Goal: Task Accomplishment & Management: Manage account settings

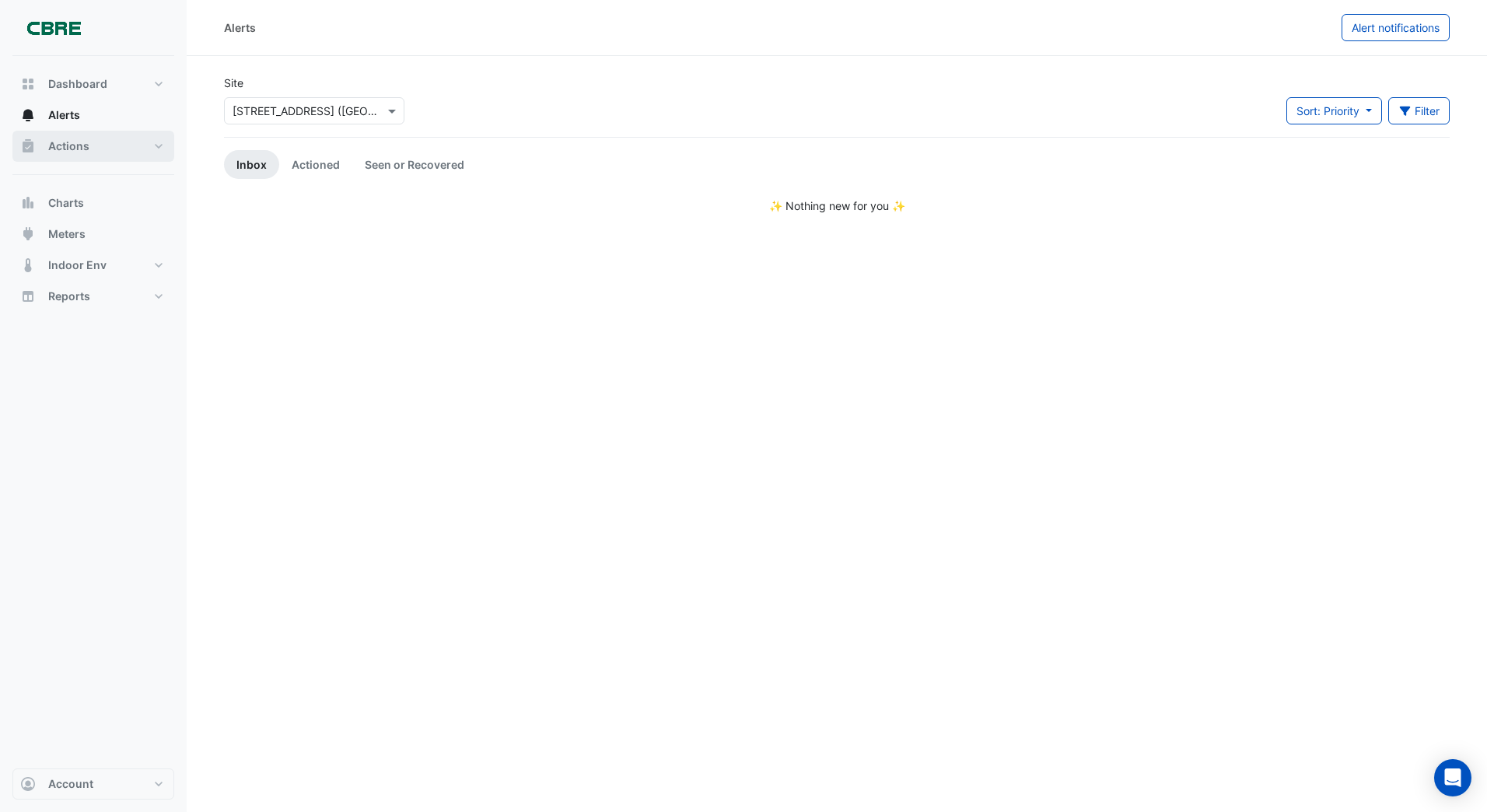
click at [69, 151] on span "Actions" at bounding box center [68, 146] width 41 height 16
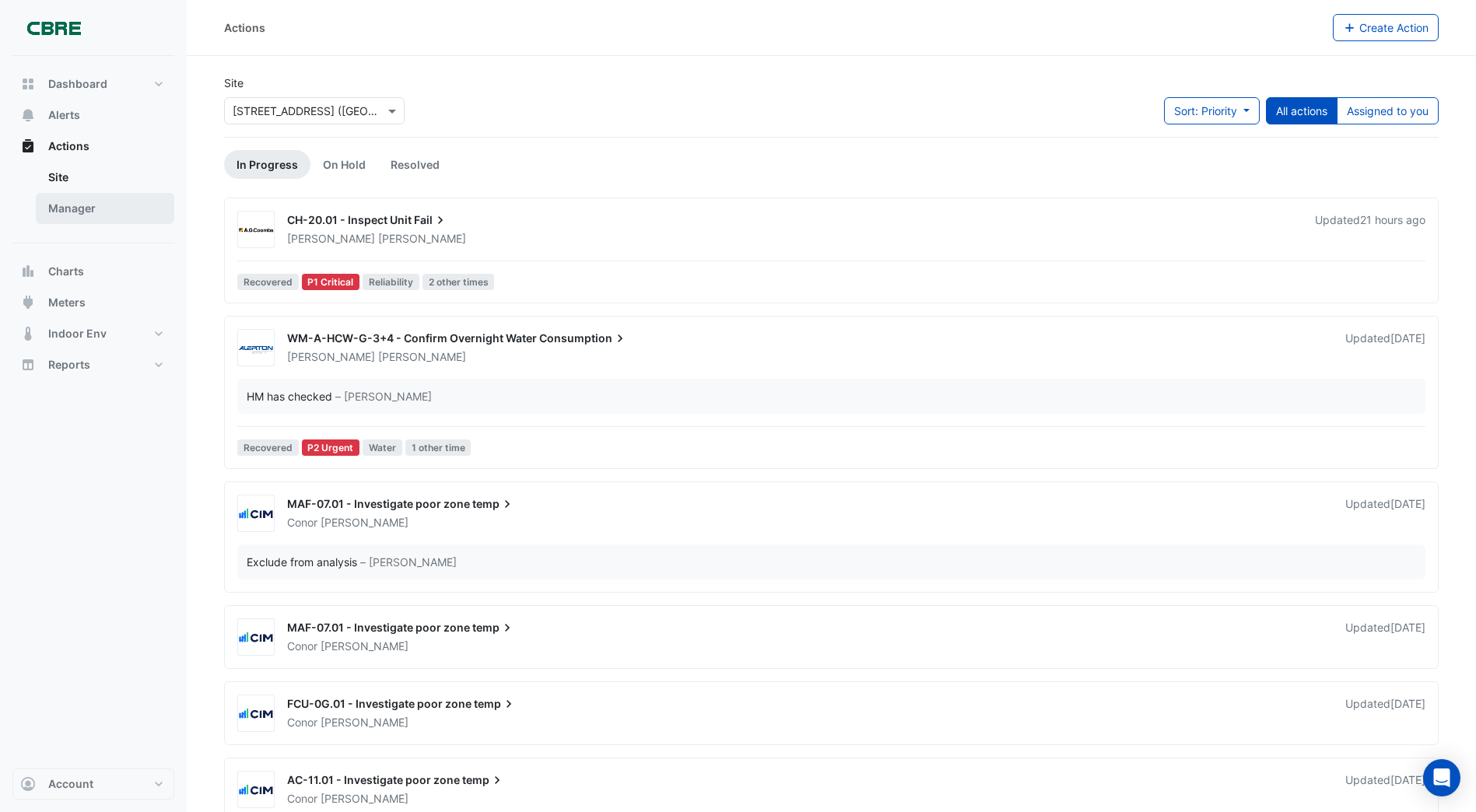
click at [96, 210] on link "Manager" at bounding box center [104, 209] width 138 height 31
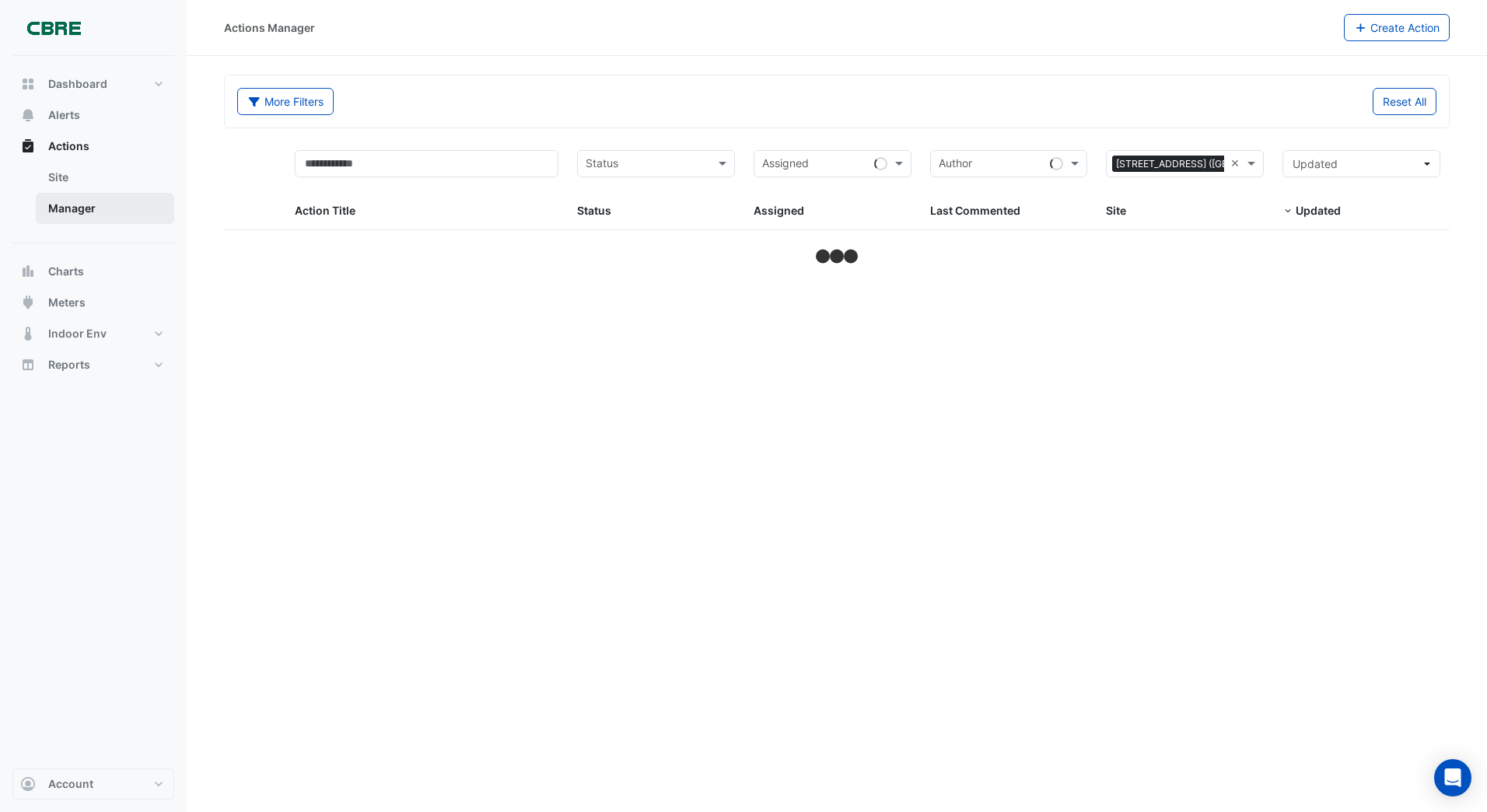
select select "***"
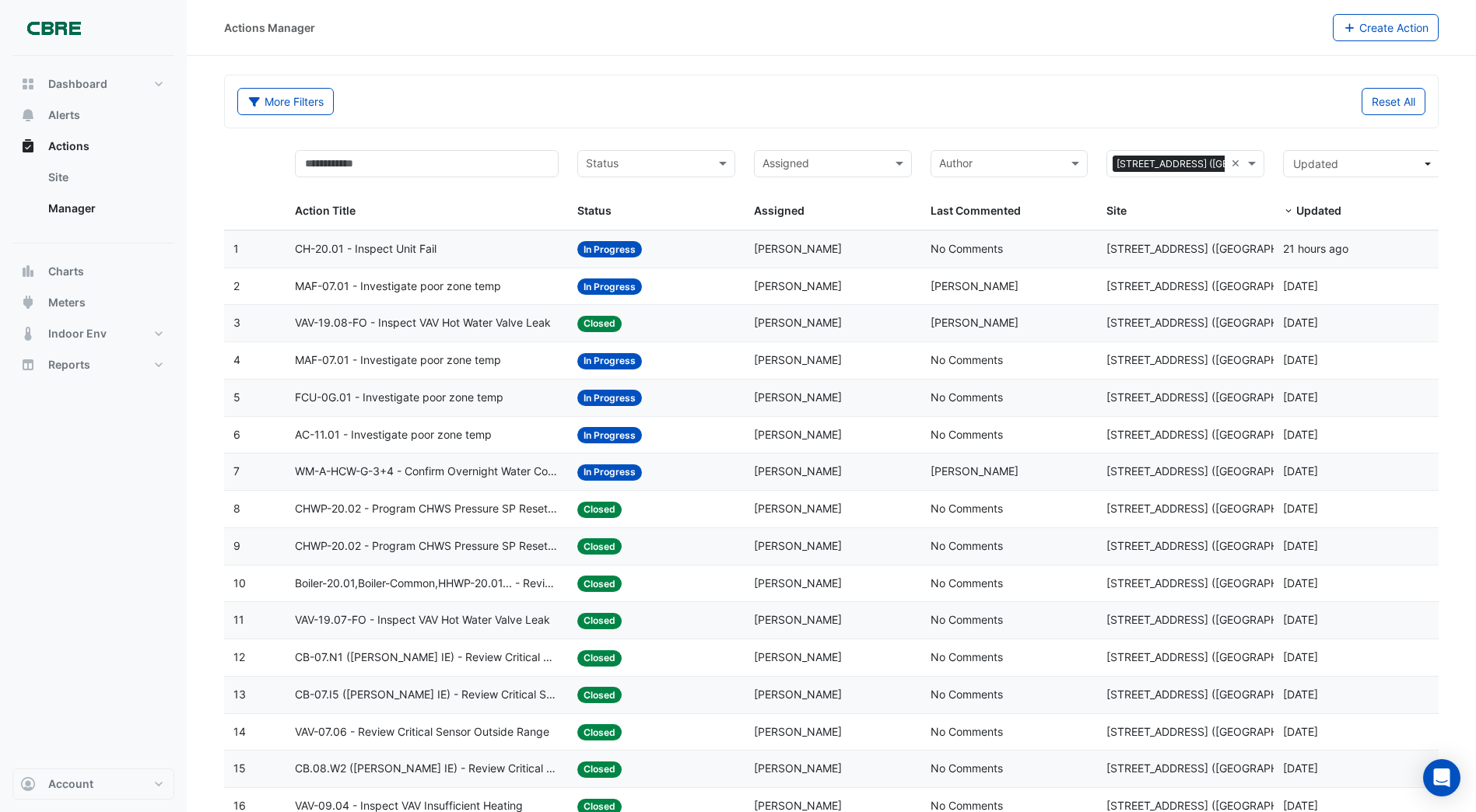
click at [592, 470] on span "In Progress" at bounding box center [610, 472] width 64 height 17
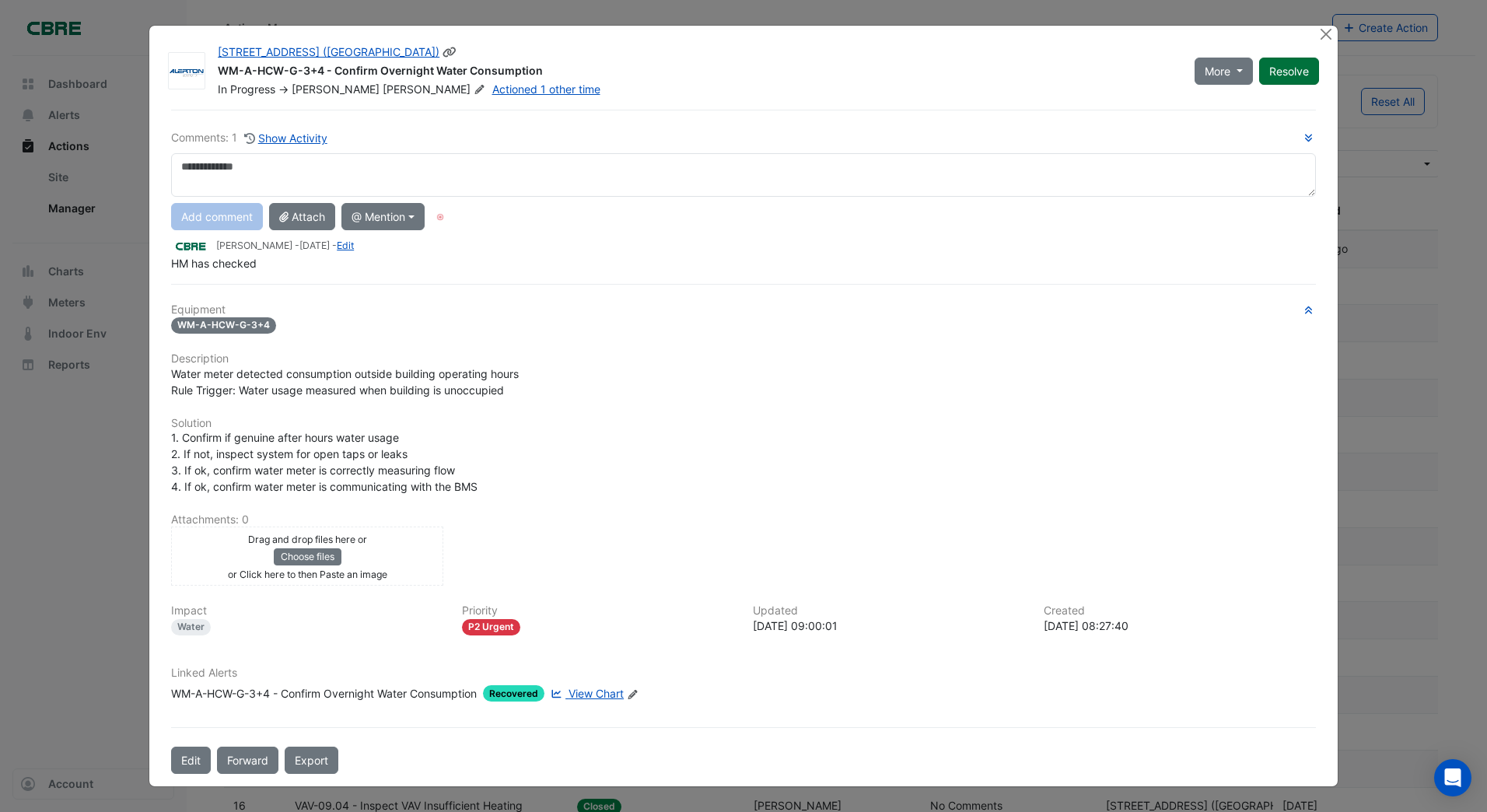
click at [1282, 73] on button "Resolve" at bounding box center [1289, 70] width 60 height 27
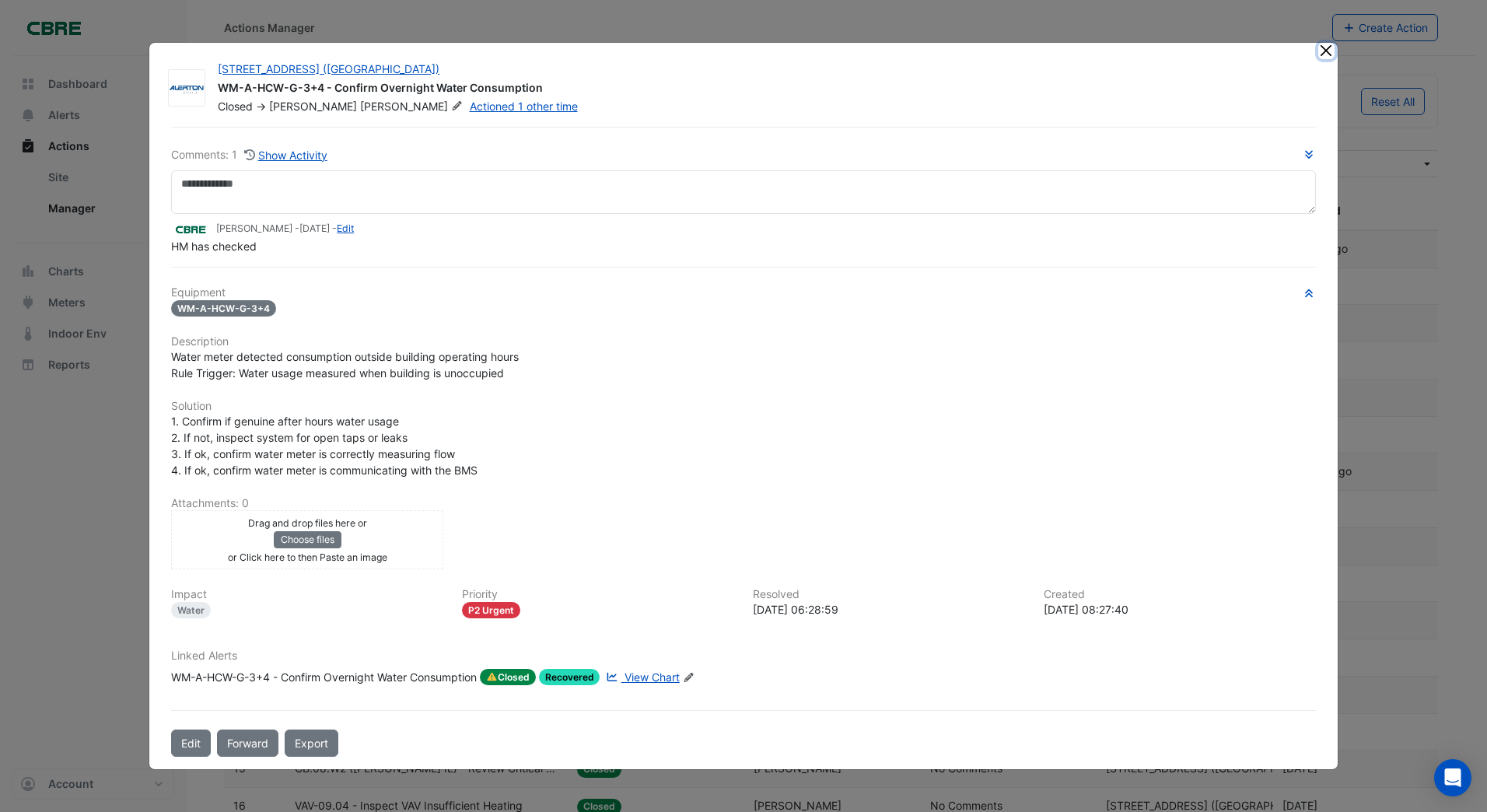
click at [1323, 53] on button "Close" at bounding box center [1326, 50] width 17 height 17
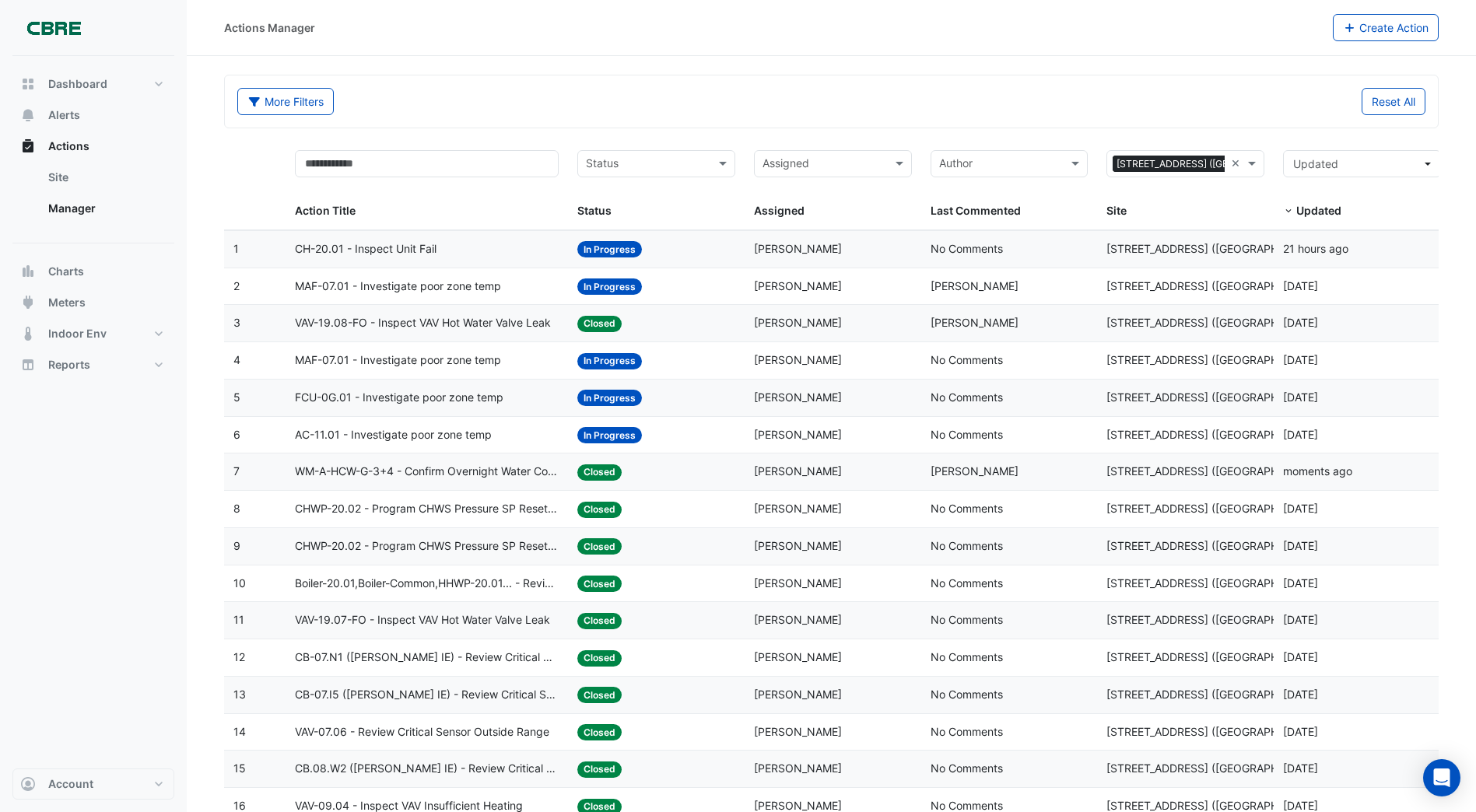
click at [602, 432] on span "In Progress" at bounding box center [610, 434] width 64 height 17
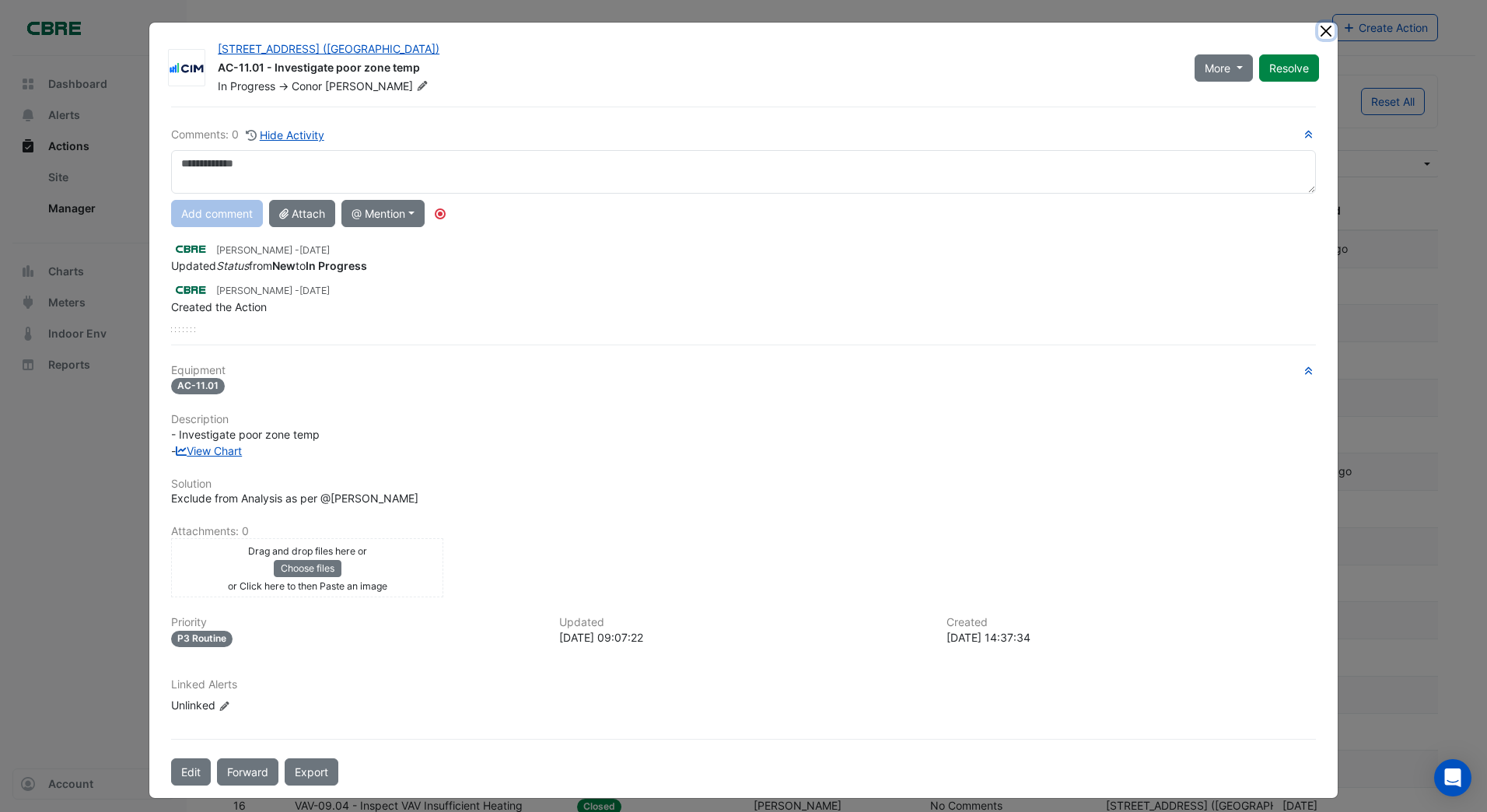
click at [1317, 33] on ngb-modal-window "[STREET_ADDRESS] ([GEOGRAPHIC_DATA]) AC-11.01 - Investigate poor zone temp In P…" at bounding box center [744, 406] width 1487 height 812
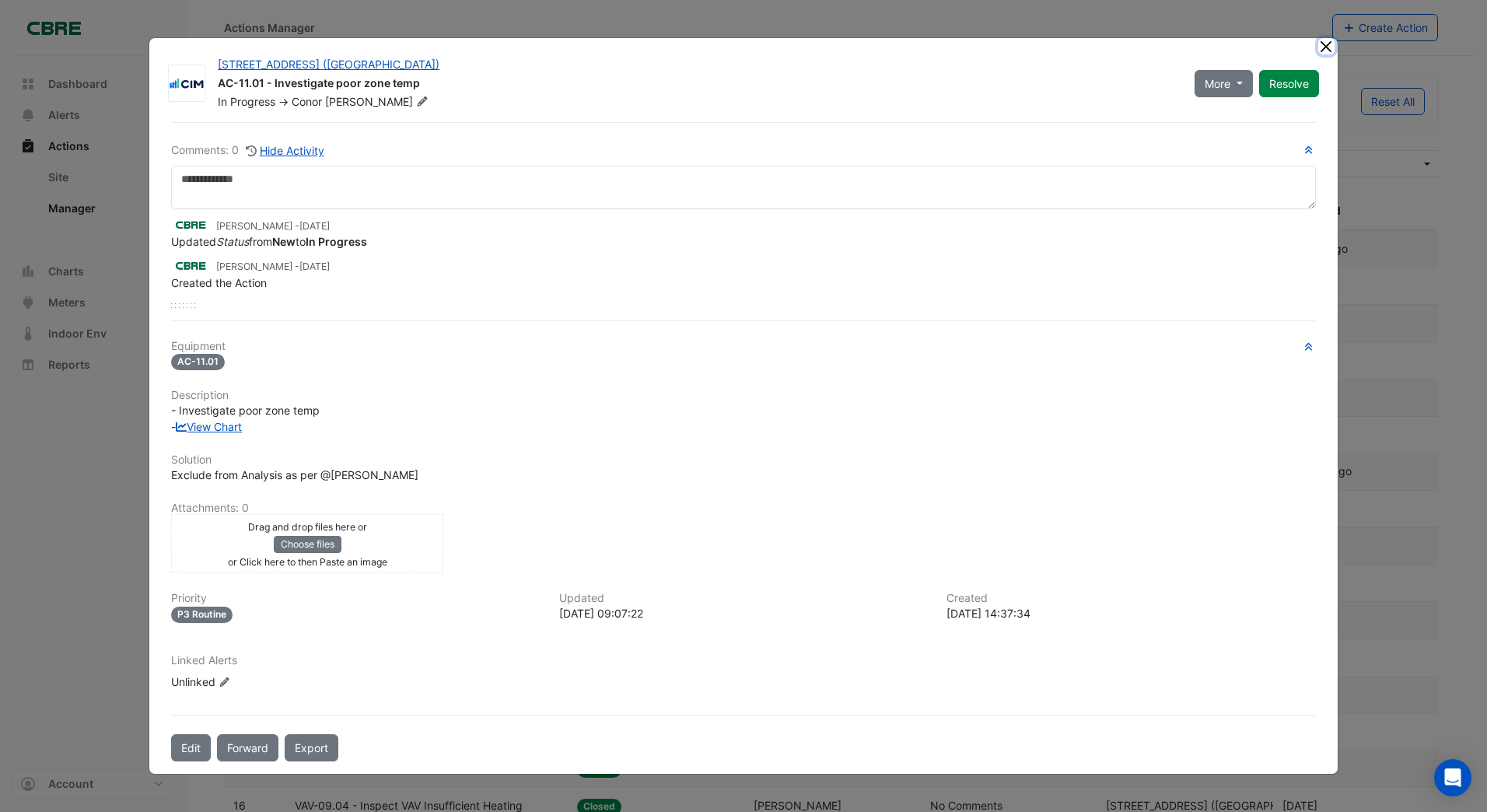
click at [1320, 45] on button "Close" at bounding box center [1326, 46] width 17 height 17
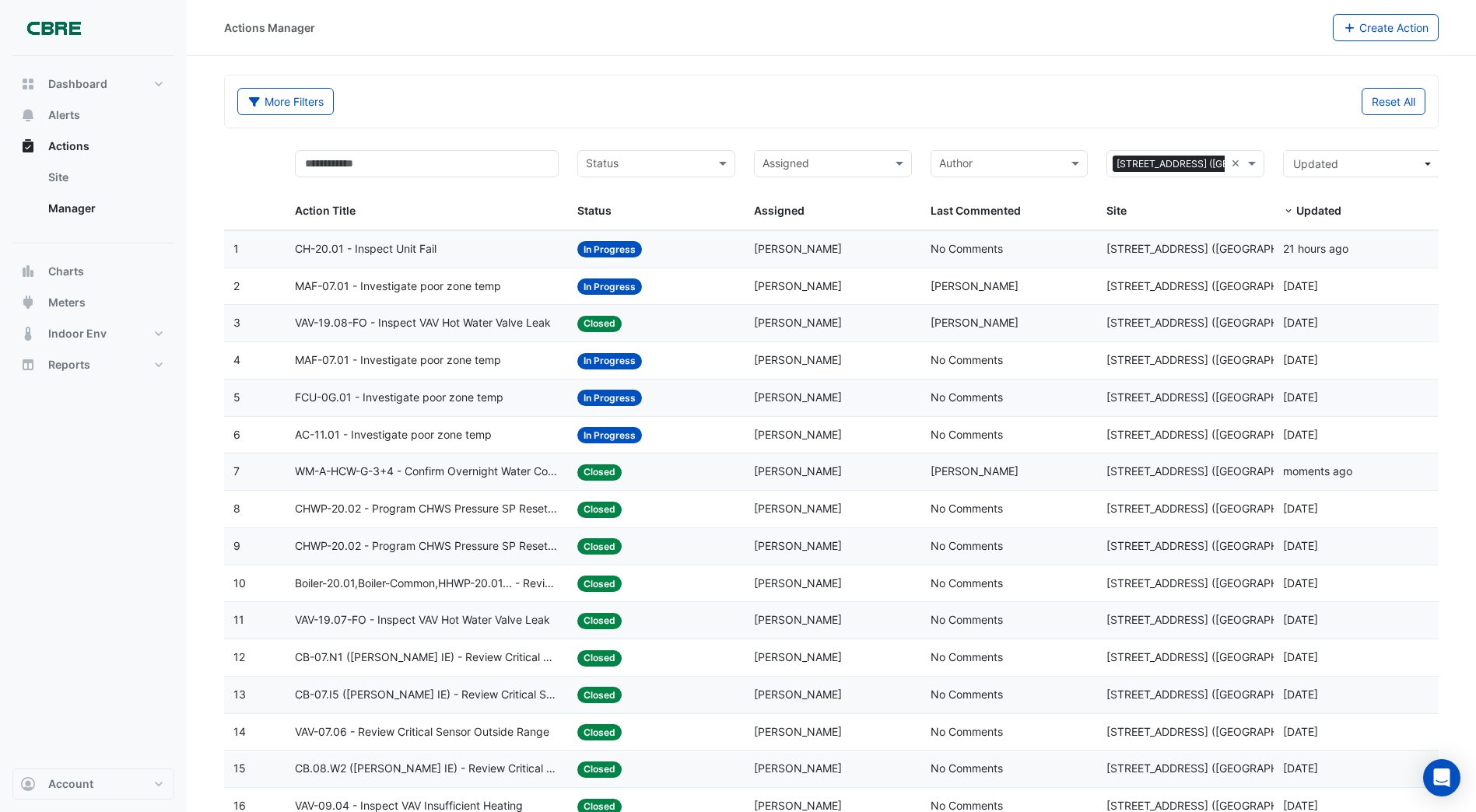
click at [598, 396] on span "In Progress" at bounding box center [610, 398] width 64 height 17
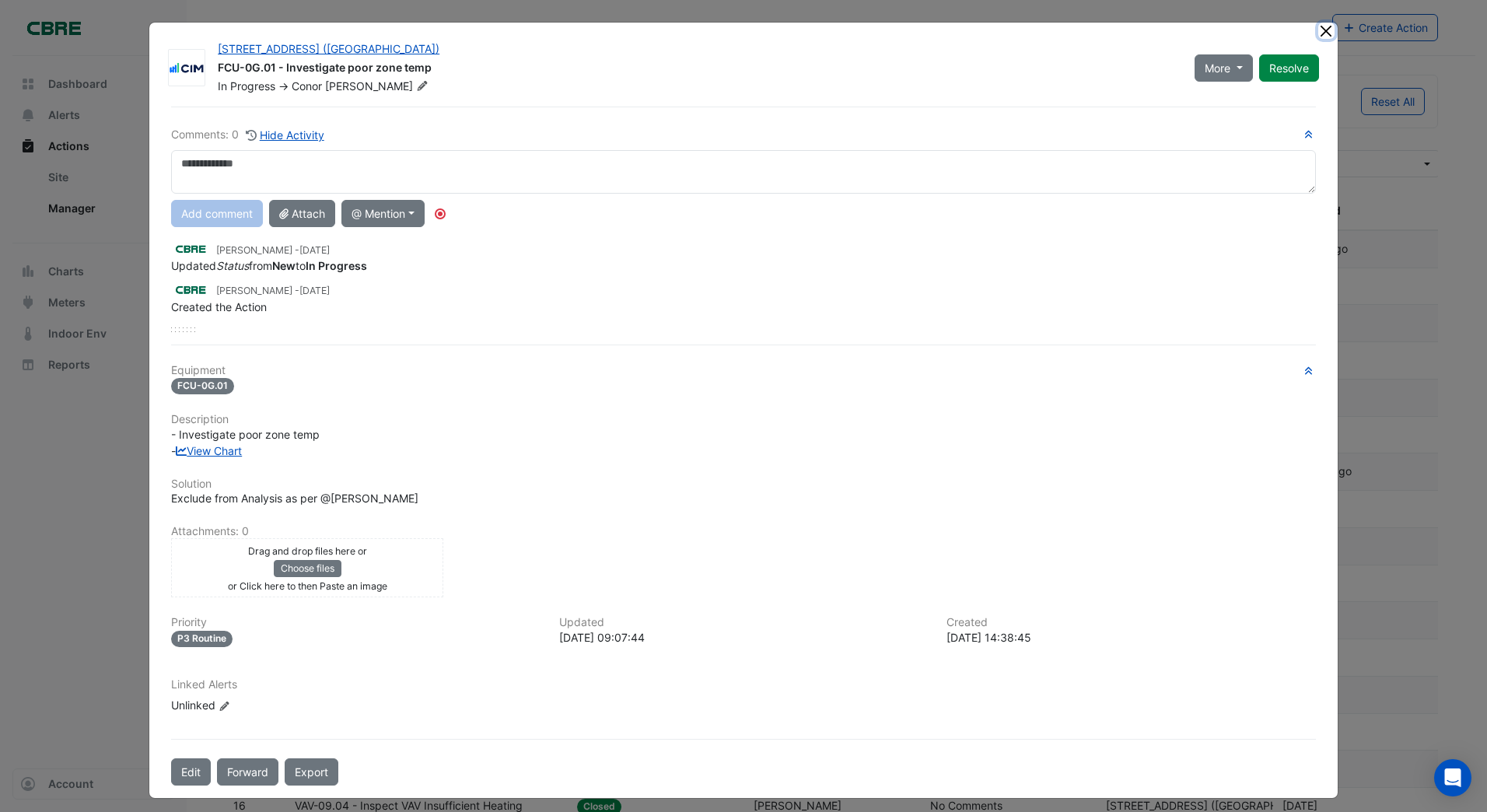
click at [1322, 32] on button "Close" at bounding box center [1326, 30] width 17 height 17
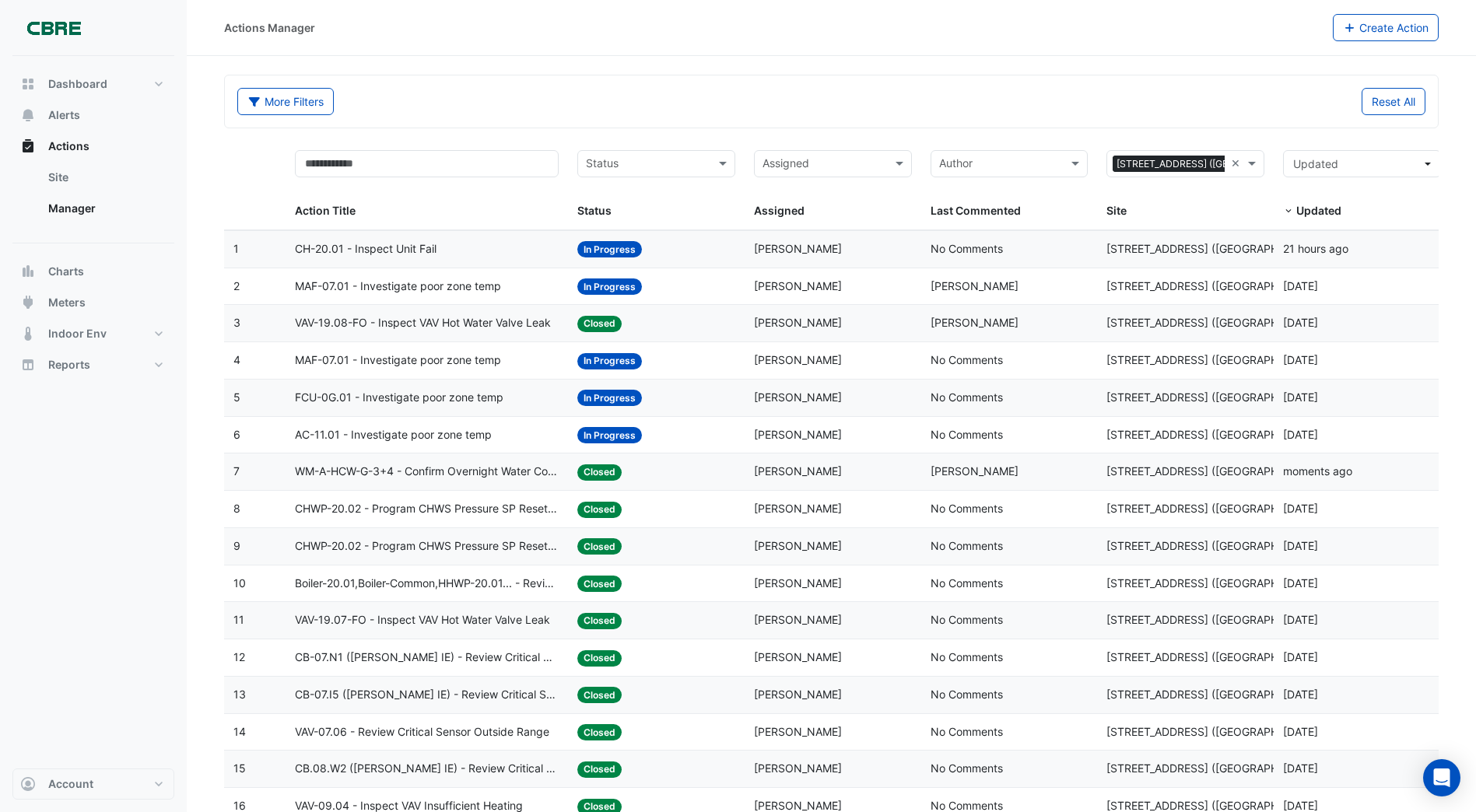
click at [605, 366] on span "In Progress" at bounding box center [610, 361] width 64 height 17
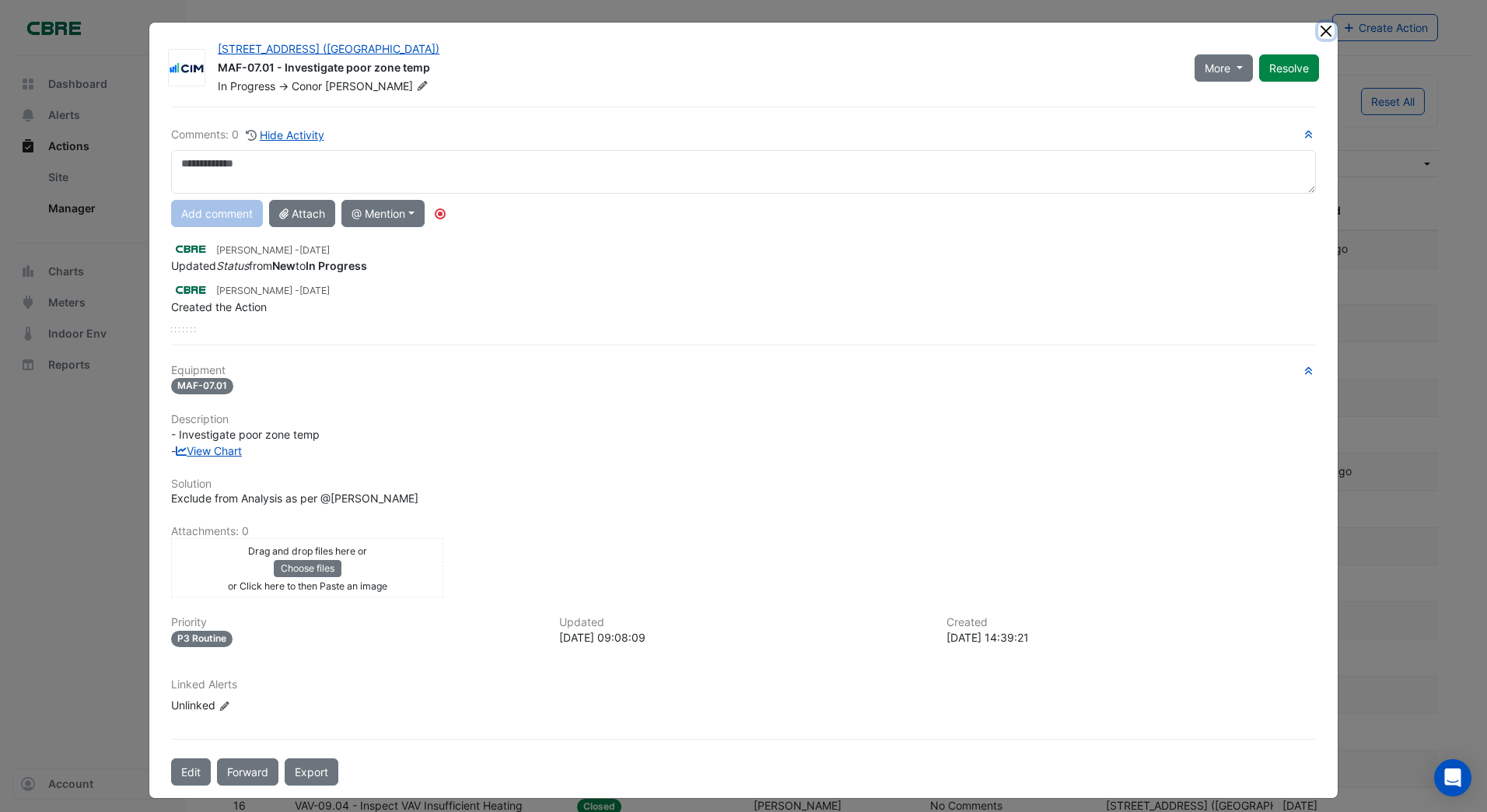
click at [1316, 31] on ngb-modal-window "[STREET_ADDRESS] ([GEOGRAPHIC_DATA]) MAF-07.01 - Investigate poor zone temp In …" at bounding box center [744, 406] width 1487 height 812
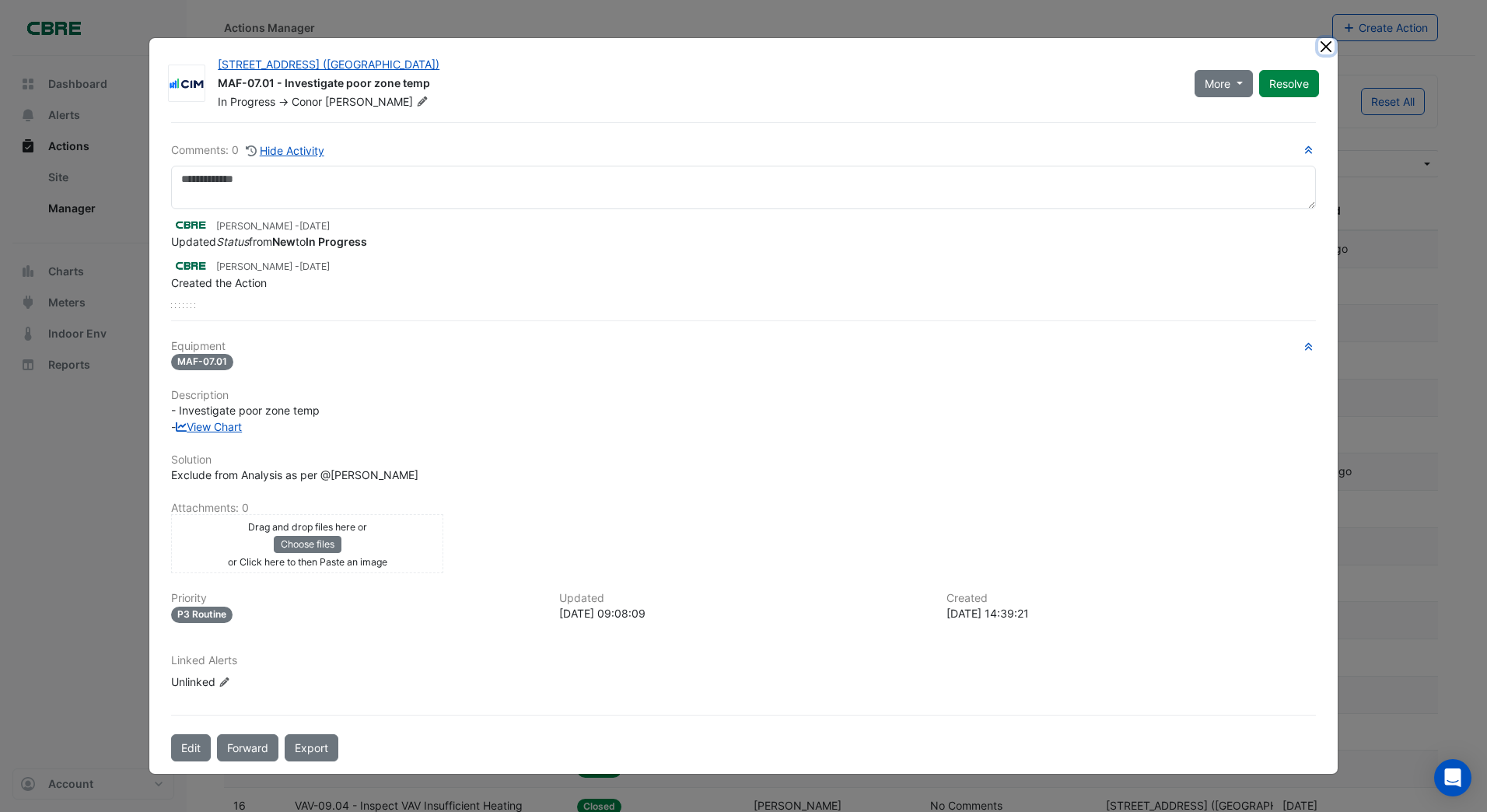
click at [1324, 49] on button "Close" at bounding box center [1326, 46] width 17 height 17
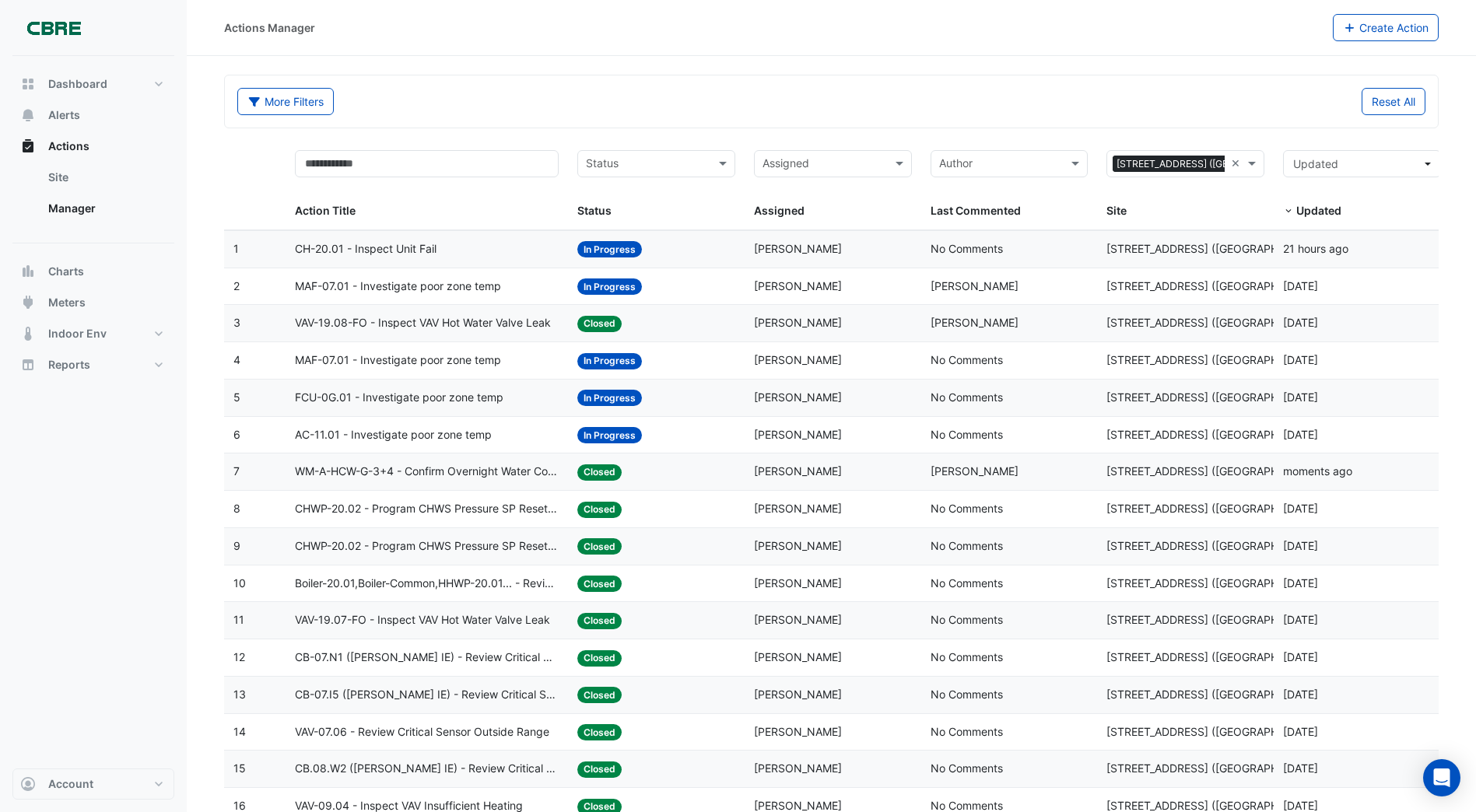
click at [596, 432] on span "In Progress" at bounding box center [610, 434] width 64 height 17
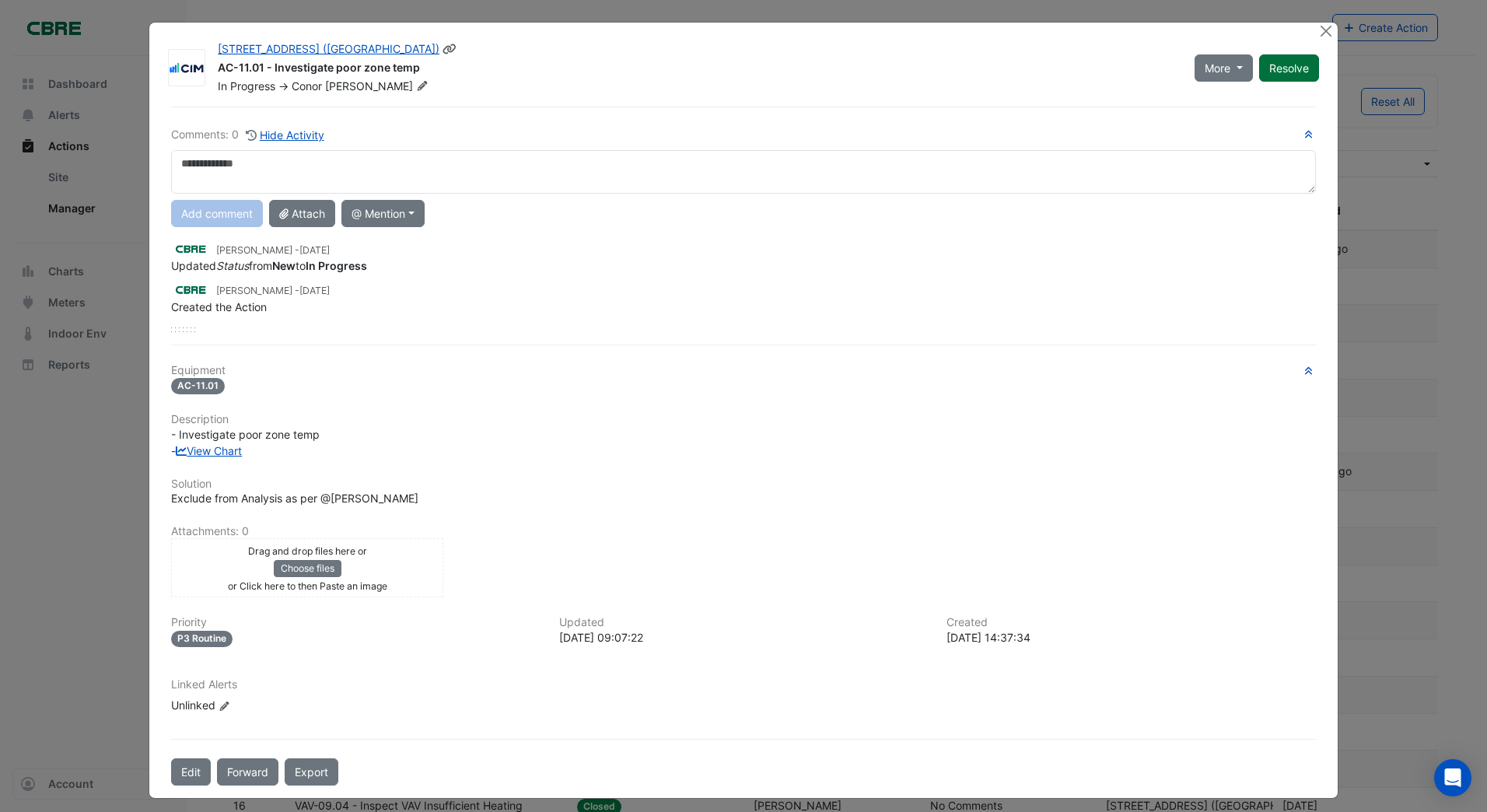
click at [1268, 69] on div "More On Hold Not Doing Resolve" at bounding box center [1256, 67] width 143 height 53
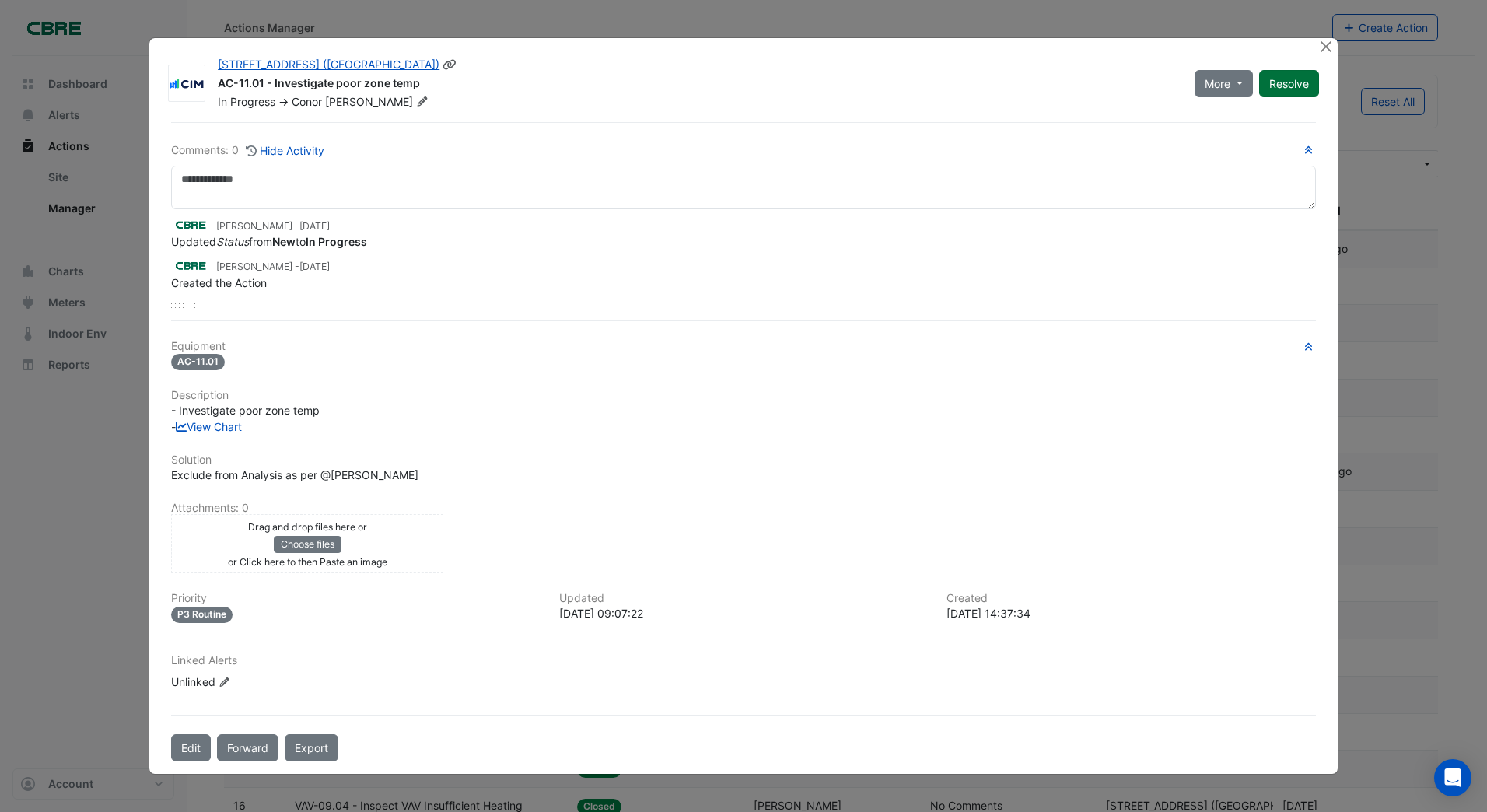
click at [1282, 82] on button "Resolve" at bounding box center [1289, 83] width 60 height 27
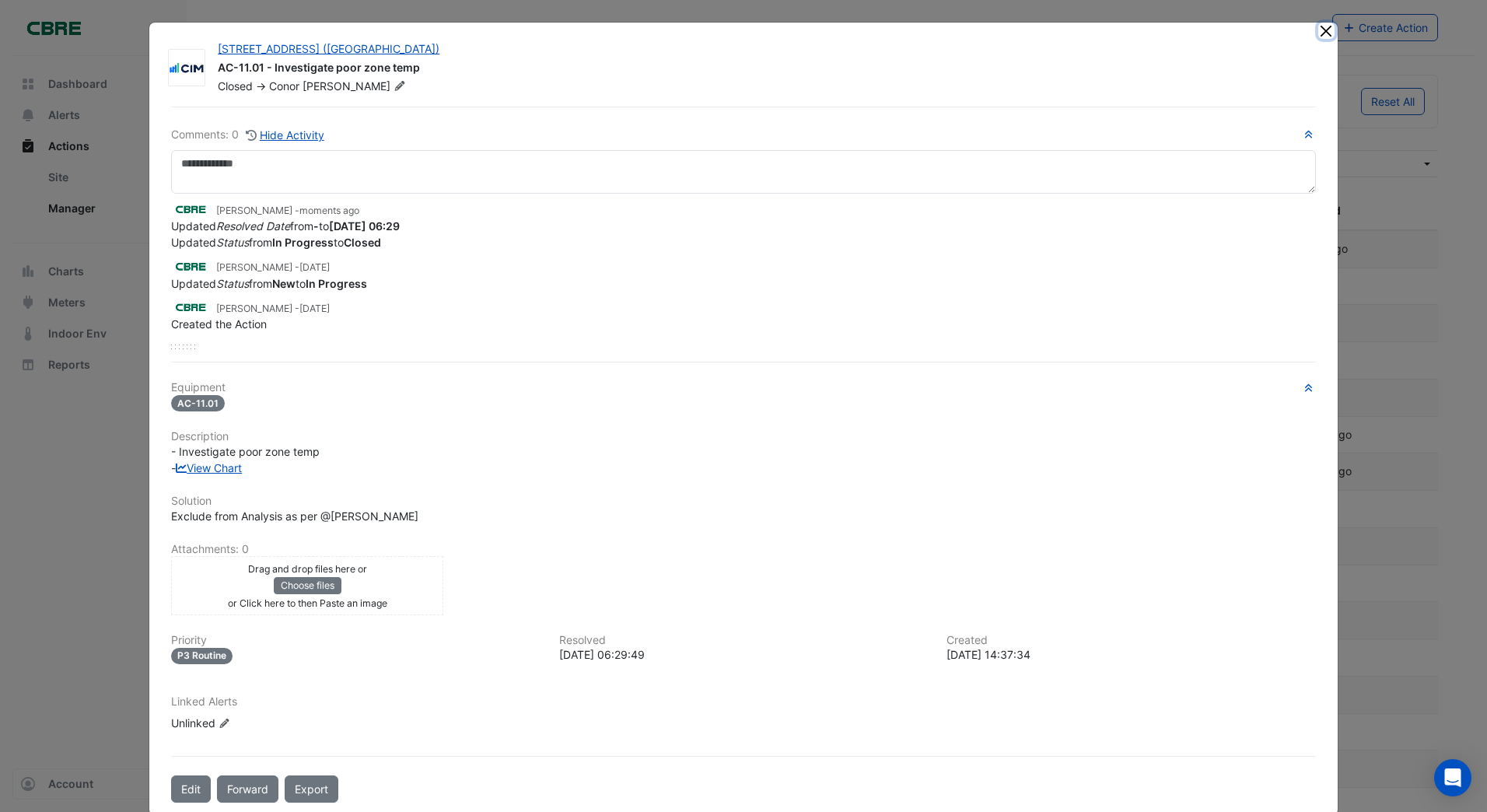
click at [1318, 33] on button "Close" at bounding box center [1326, 30] width 17 height 17
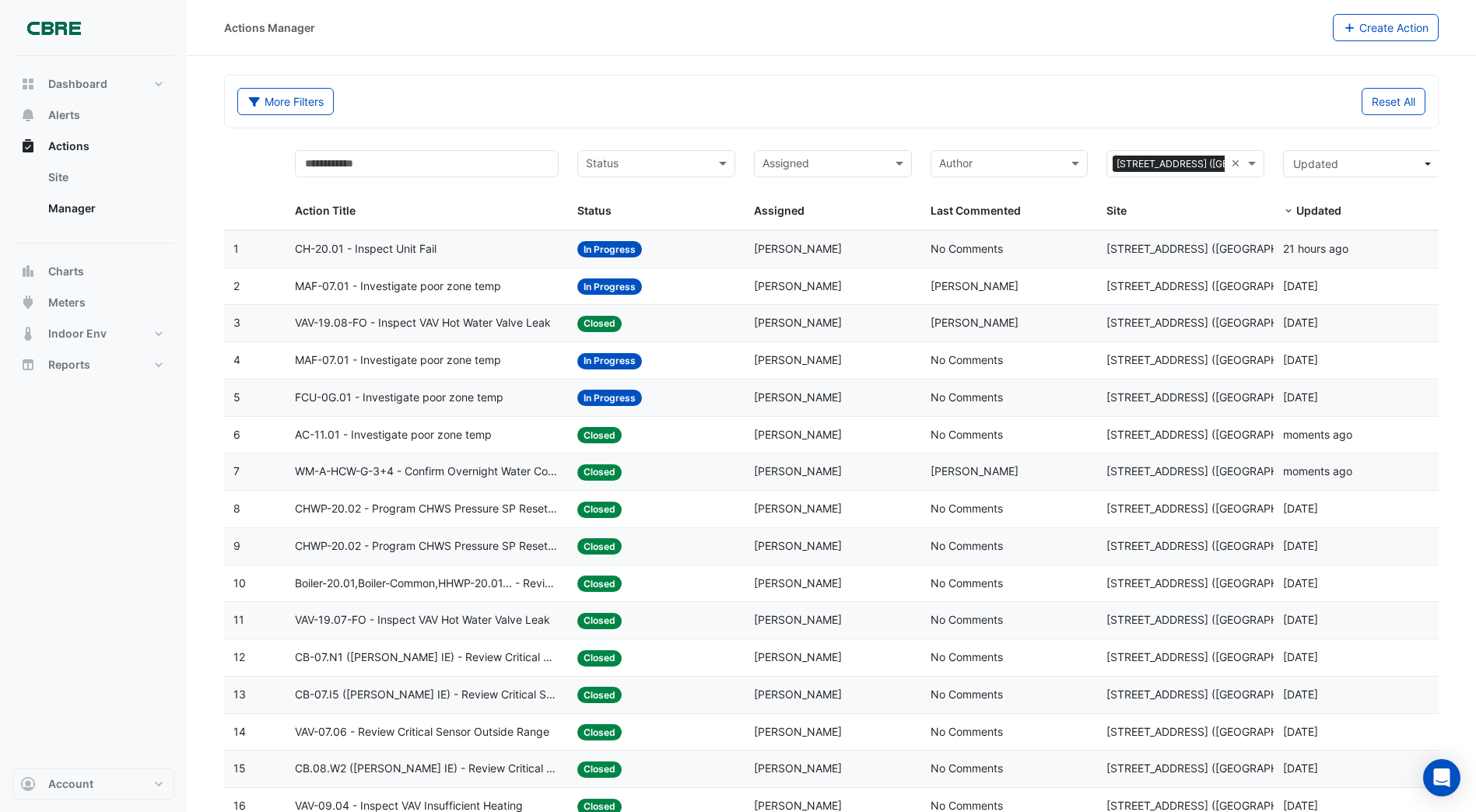
click at [611, 393] on span "In Progress" at bounding box center [610, 398] width 64 height 17
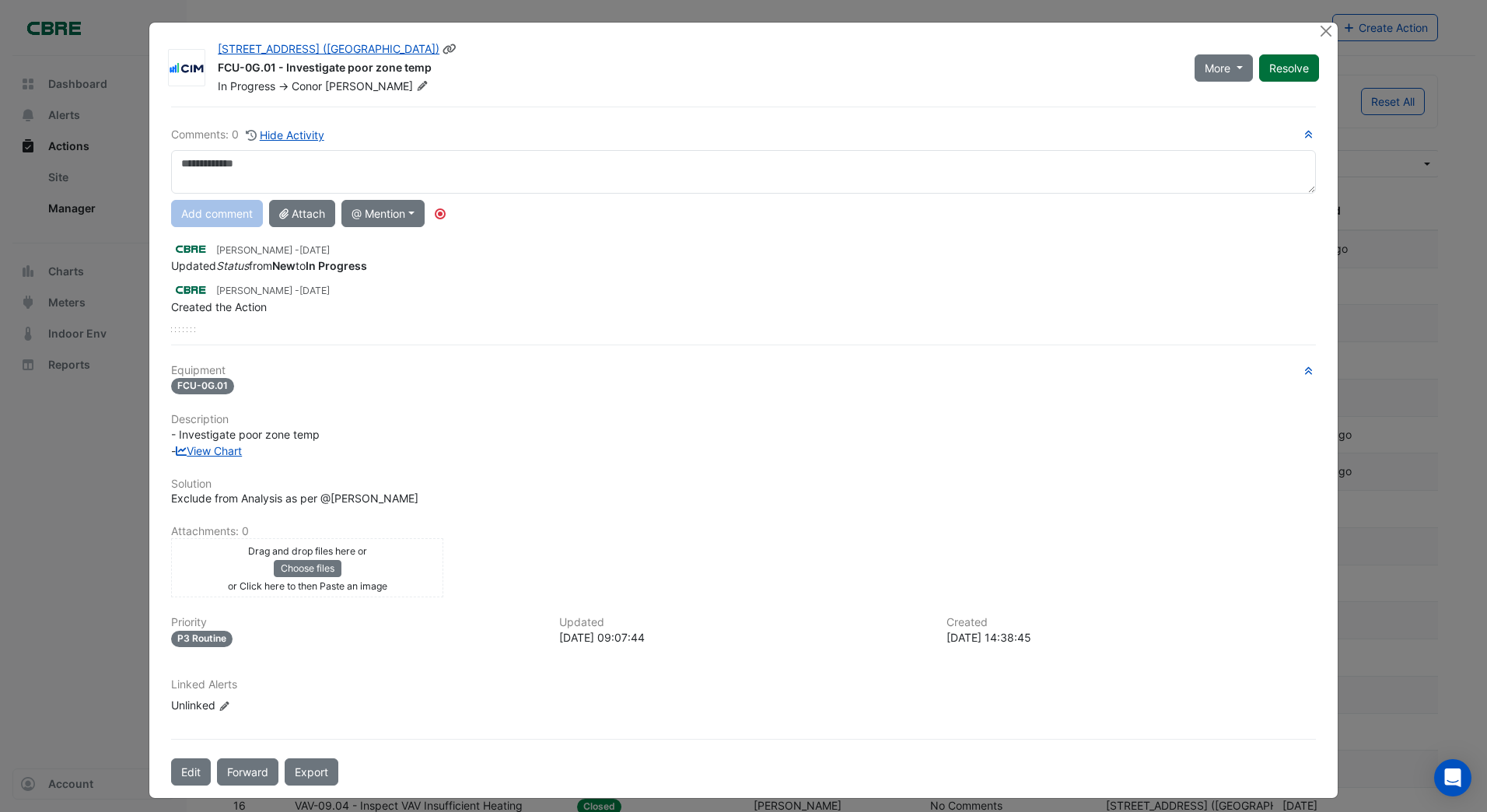
click at [1281, 70] on button "Resolve" at bounding box center [1289, 68] width 60 height 27
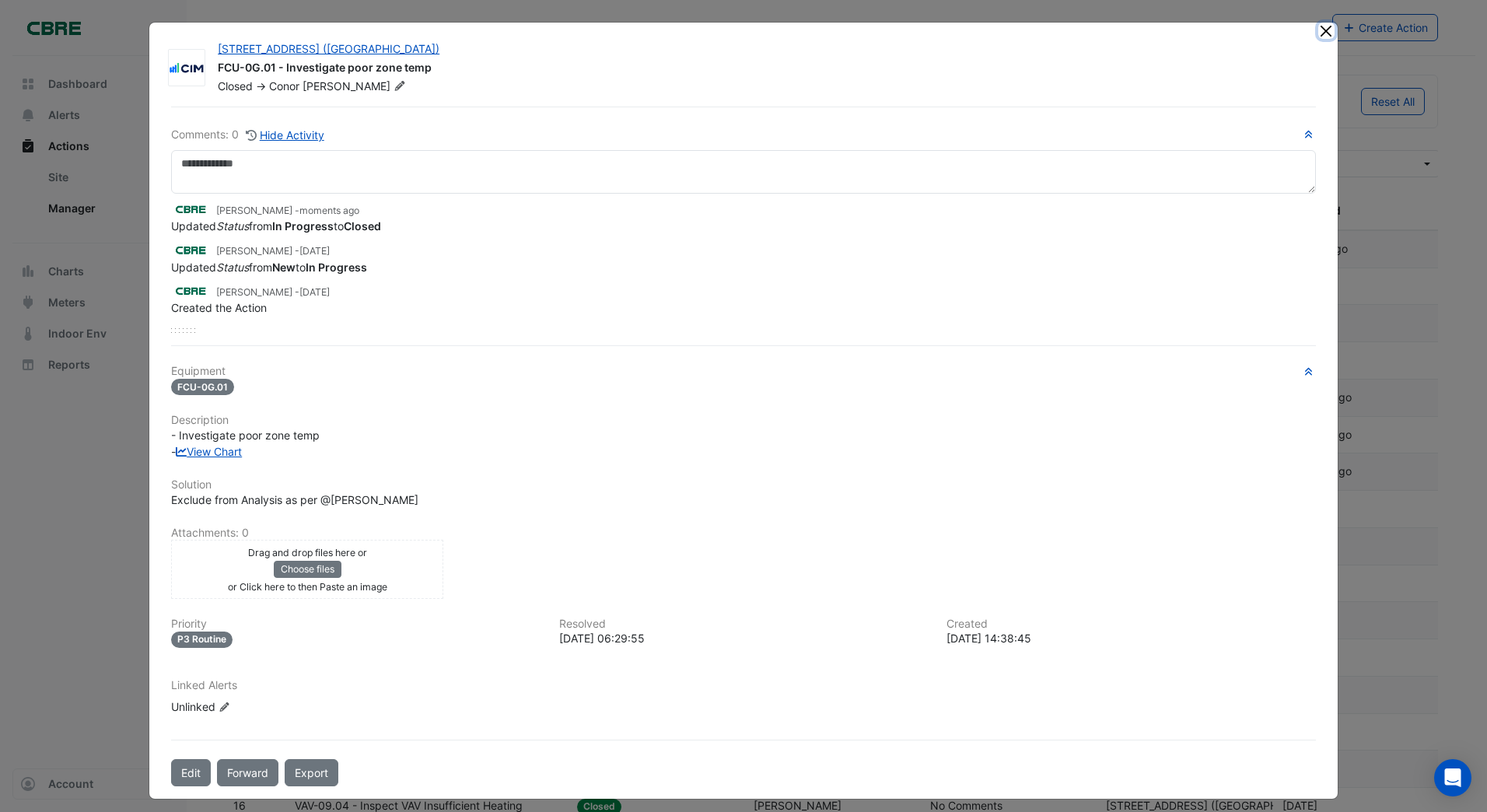
click at [1318, 31] on button "Close" at bounding box center [1326, 30] width 17 height 17
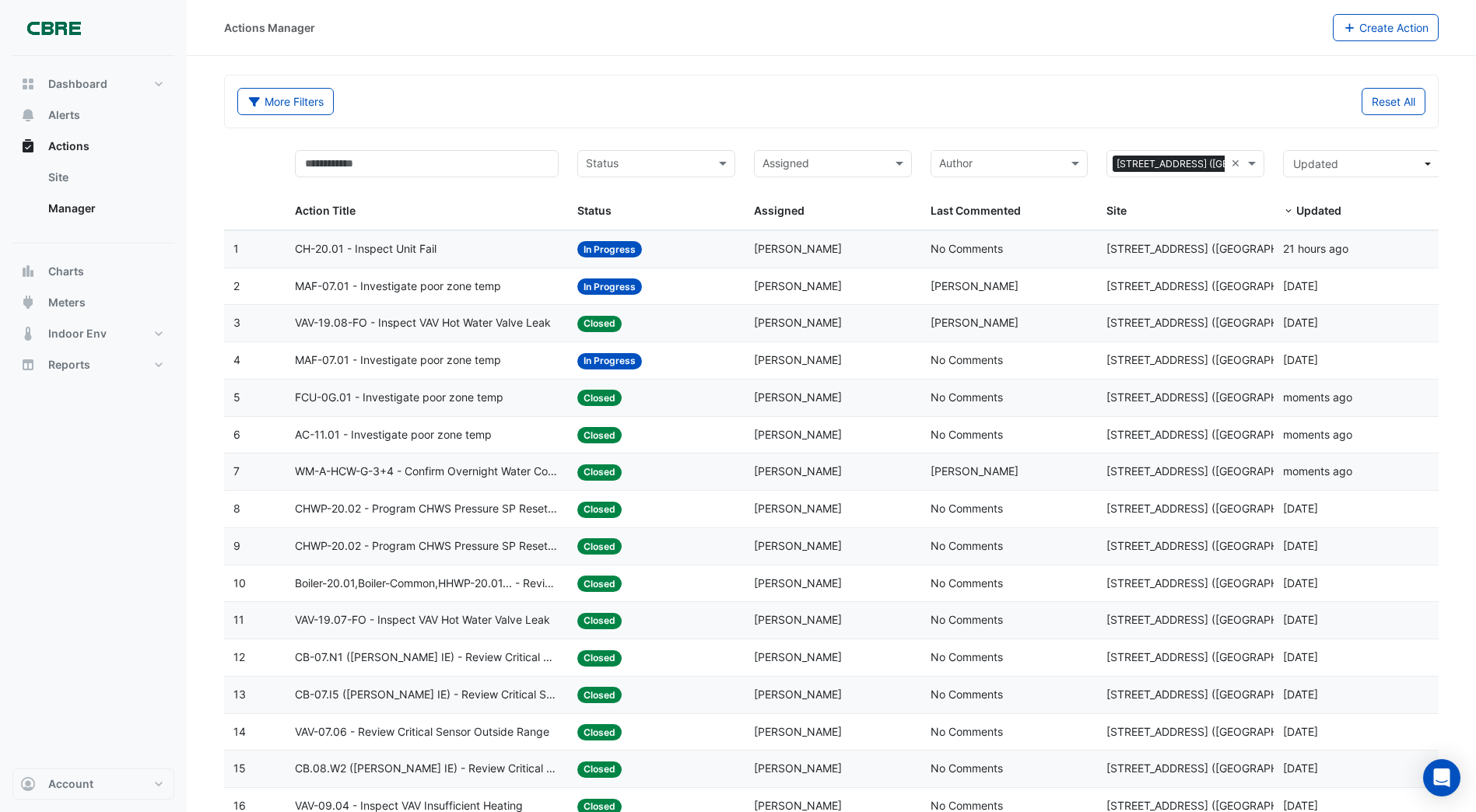
click at [622, 356] on span "In Progress" at bounding box center [610, 361] width 64 height 17
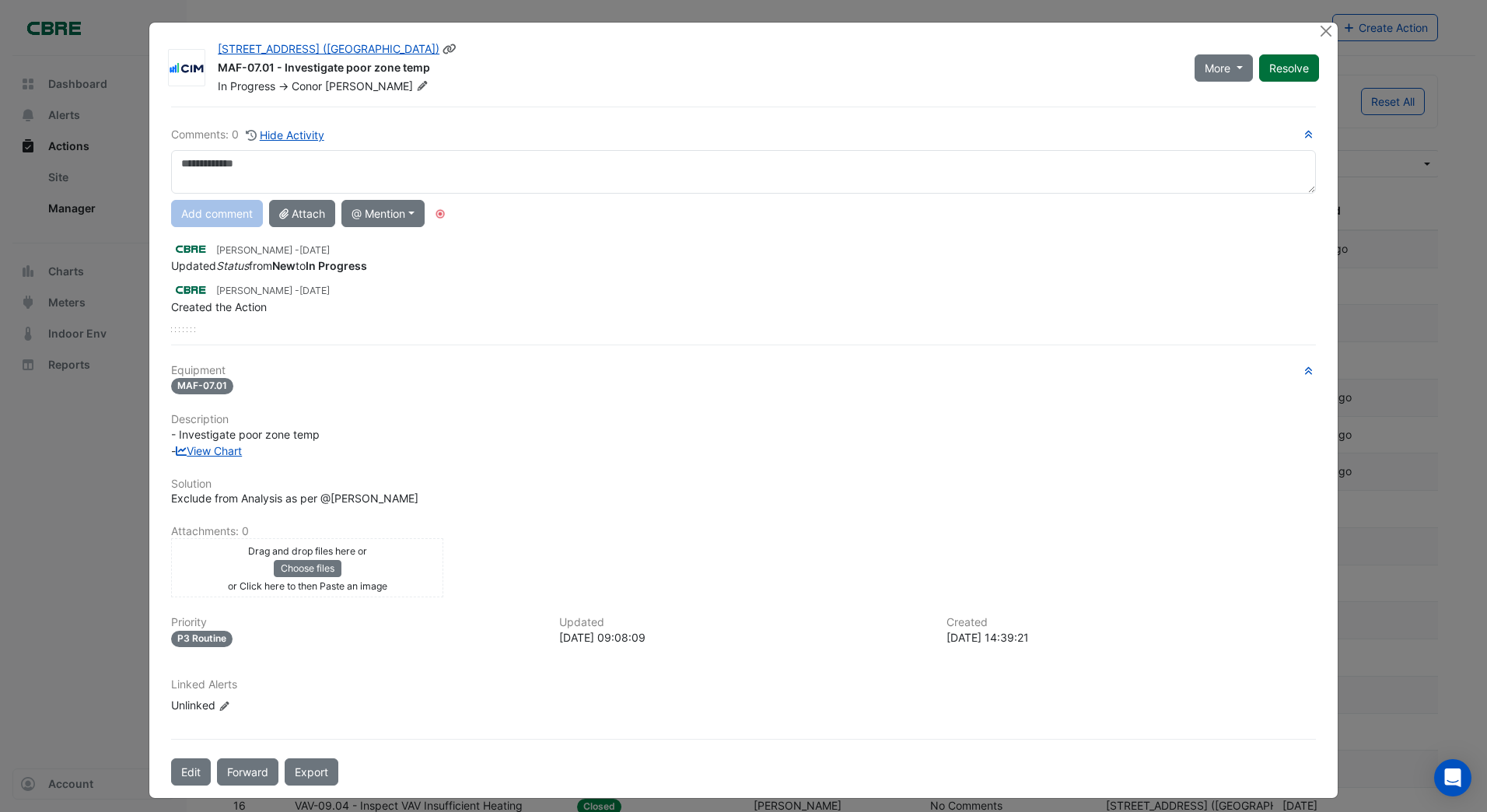
click at [1269, 72] on button "Resolve" at bounding box center [1289, 68] width 60 height 27
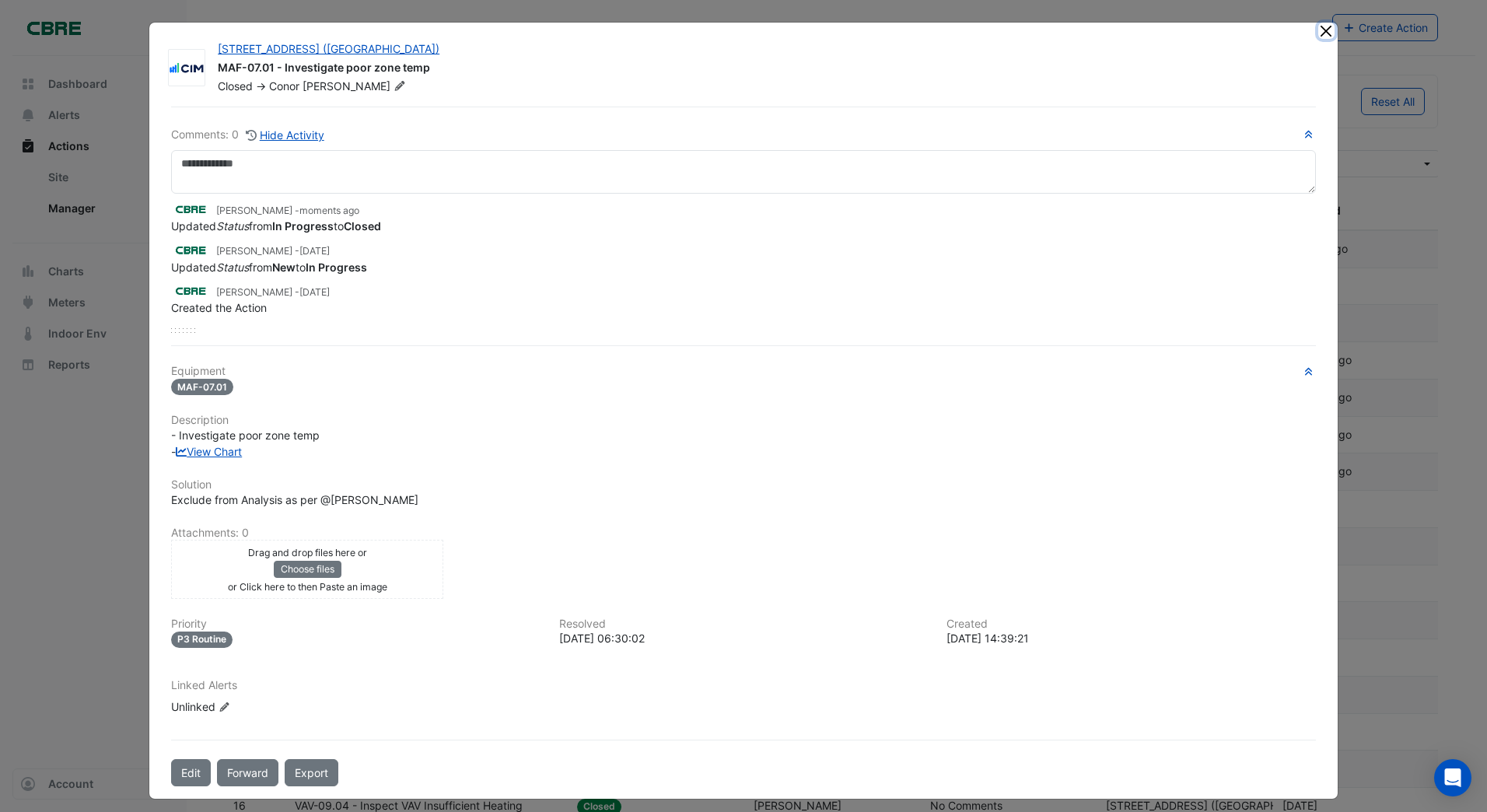
click at [1318, 33] on button "Close" at bounding box center [1326, 30] width 17 height 17
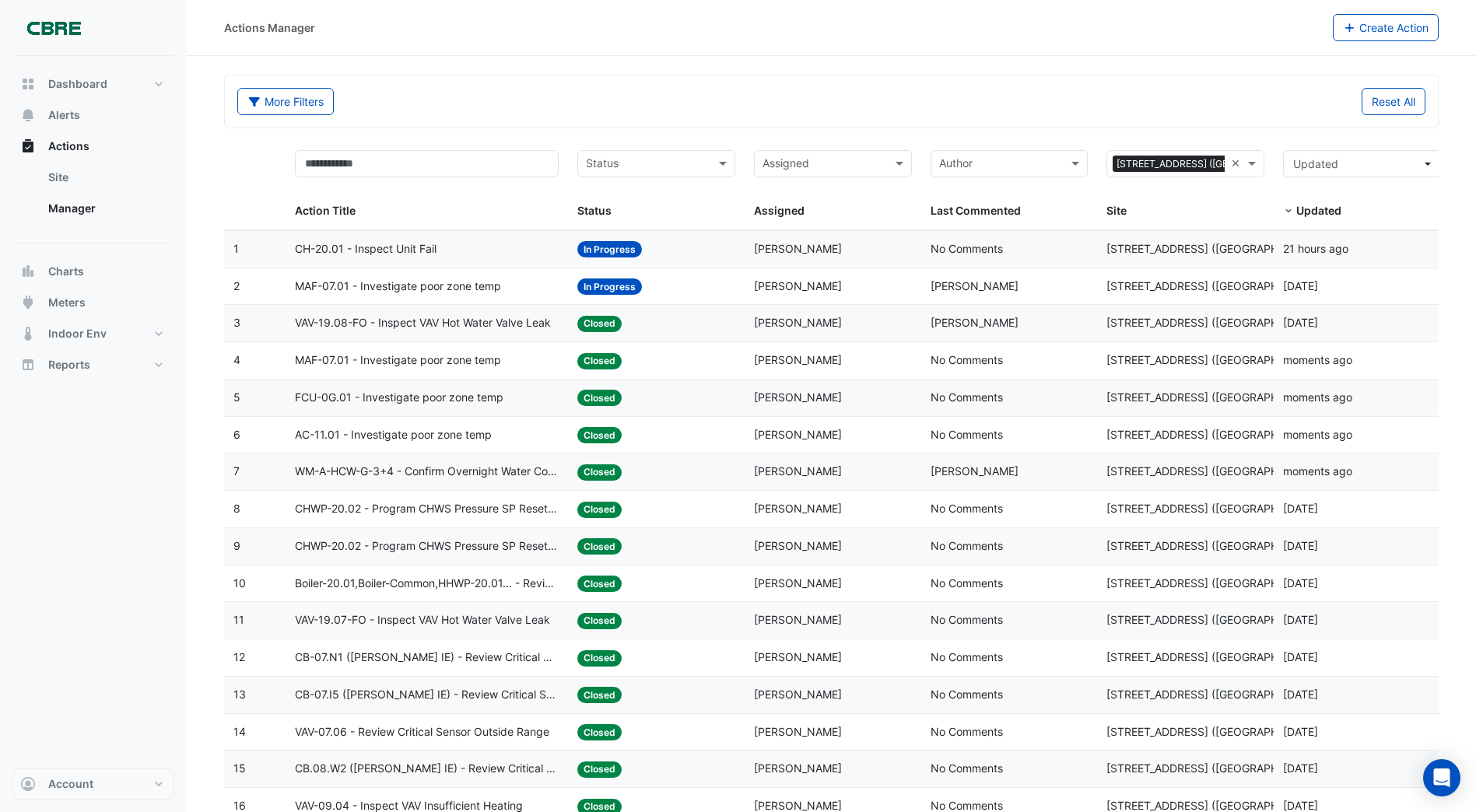
click at [607, 279] on span "In Progress" at bounding box center [610, 286] width 64 height 17
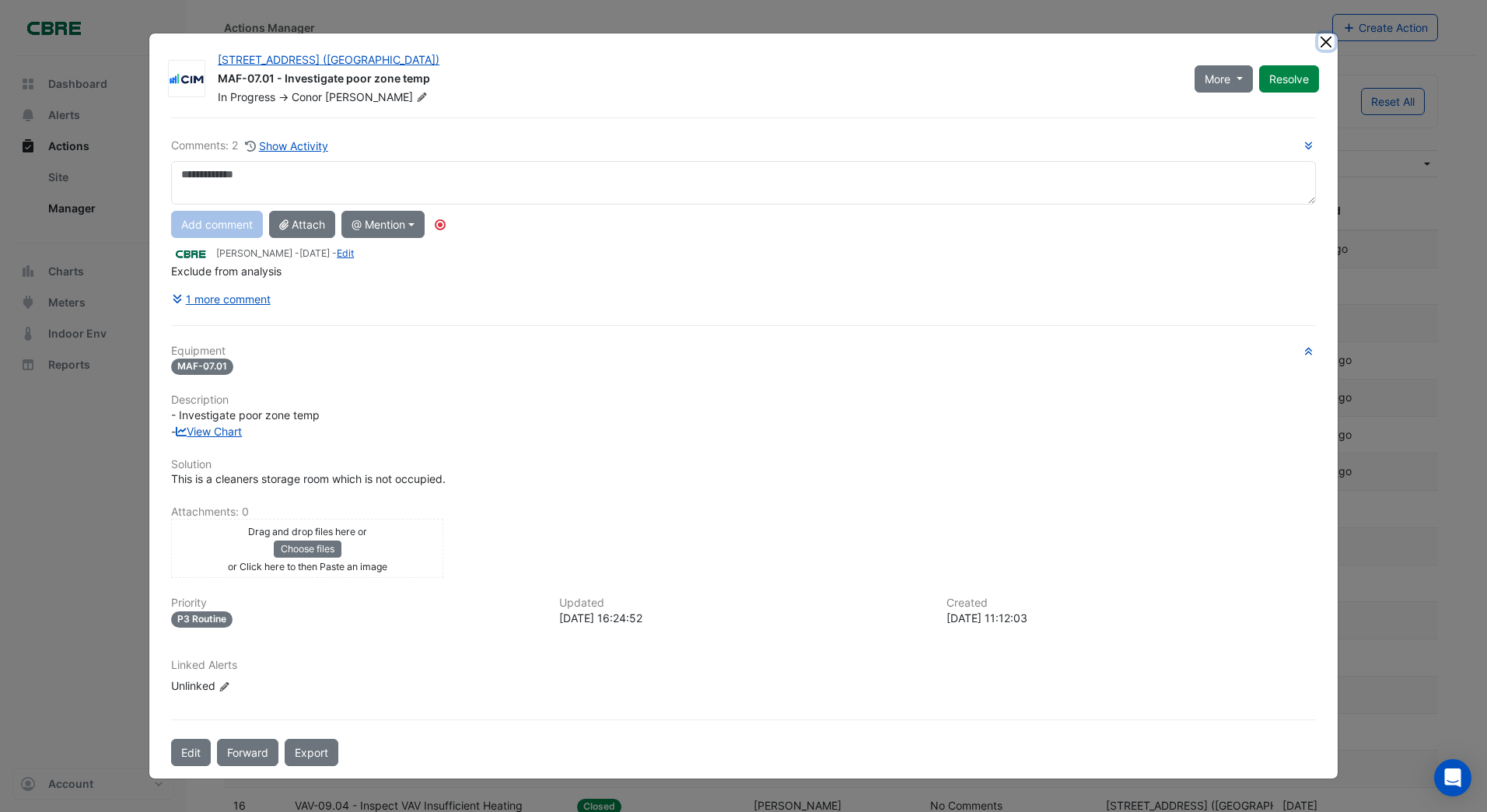
click at [1324, 46] on ngb-modal-window "[STREET_ADDRESS] ([GEOGRAPHIC_DATA]) MAF-07.01 - Investigate poor zone temp In …" at bounding box center [744, 406] width 1487 height 812
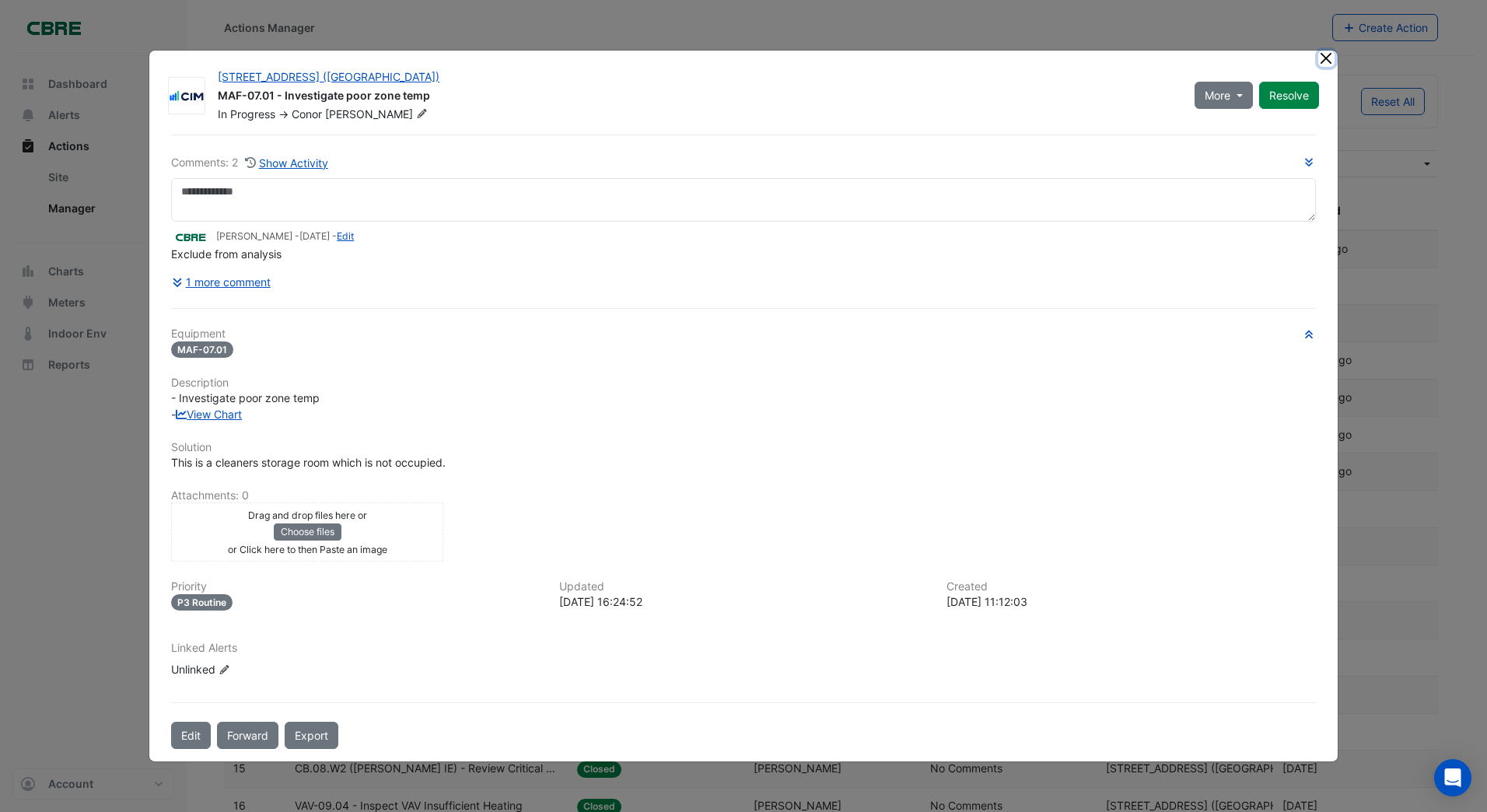
click at [1322, 54] on button "Close" at bounding box center [1326, 58] width 17 height 17
